Goal: Information Seeking & Learning: Compare options

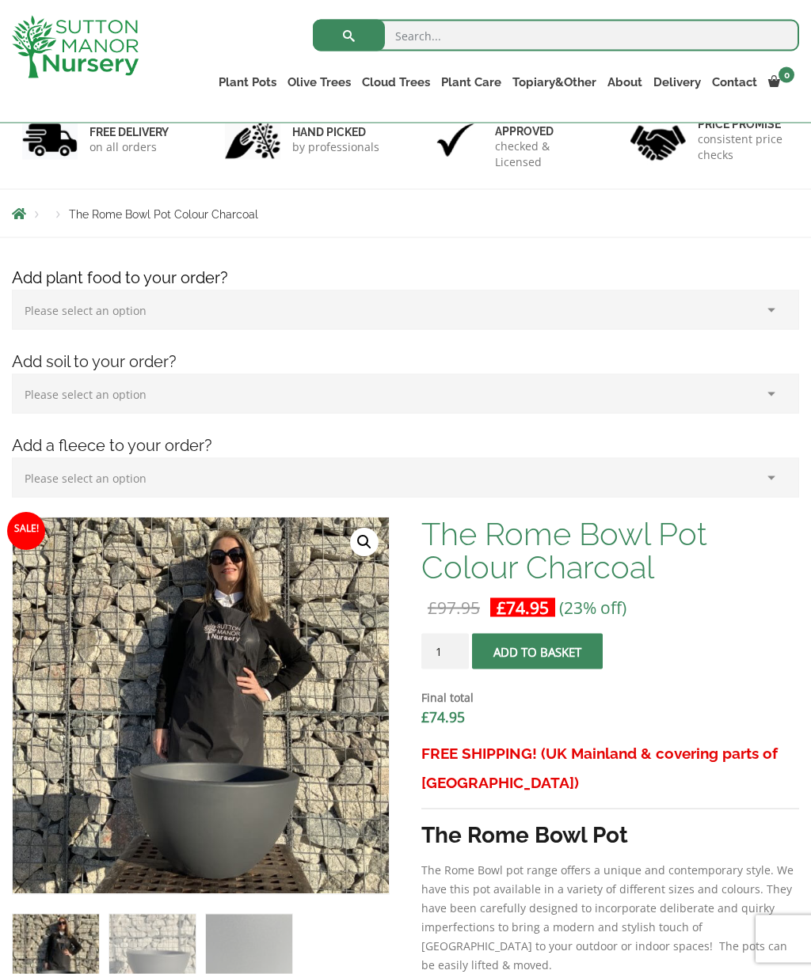
scroll to position [112, 0]
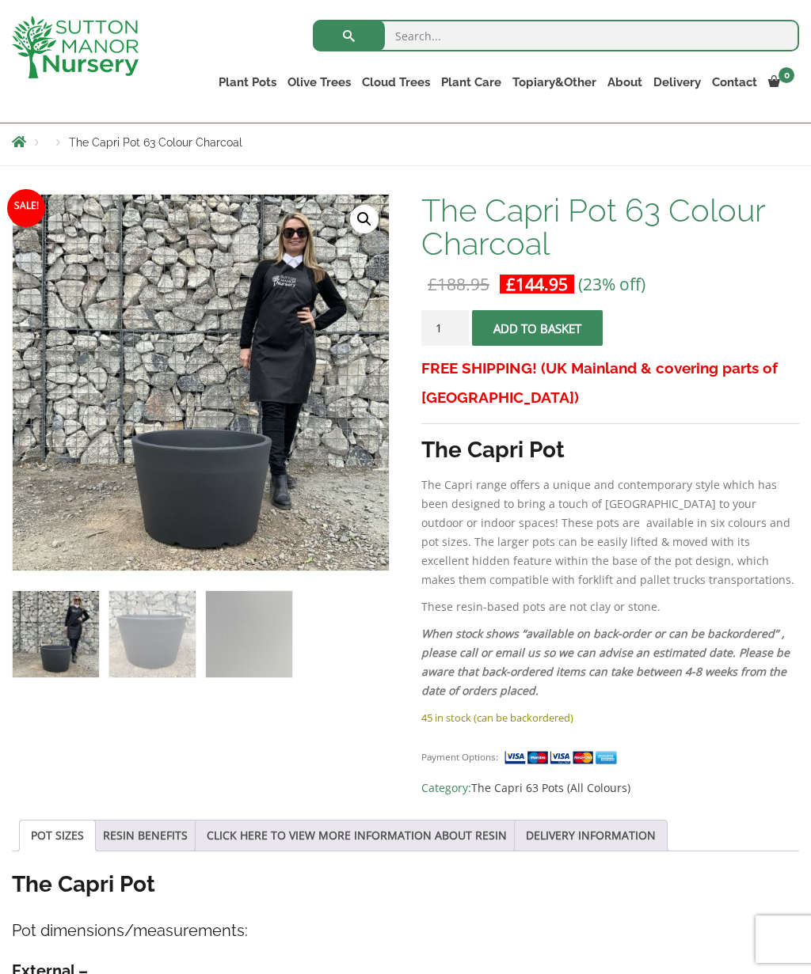
scroll to position [179, 0]
